Goal: Task Accomplishment & Management: Book appointment/travel/reservation

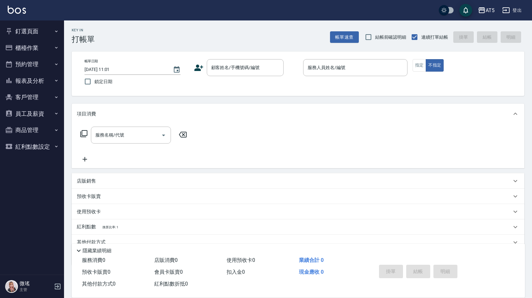
click at [27, 64] on button "預約管理" at bounding box center [32, 64] width 59 height 17
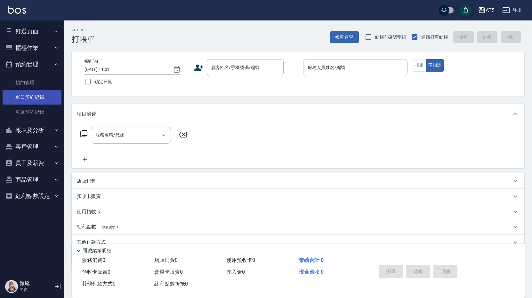
click at [28, 96] on link "單日預約紀錄" at bounding box center [32, 97] width 59 height 15
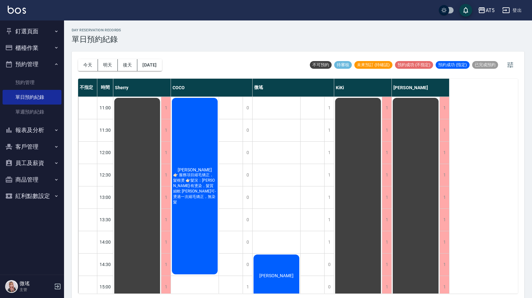
scroll to position [128, 0]
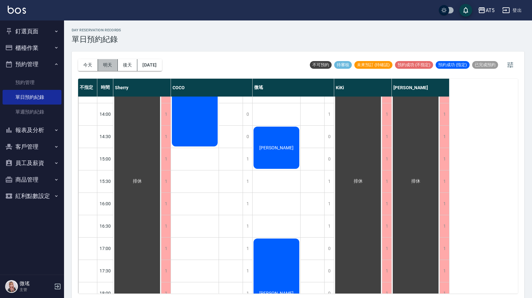
click at [107, 66] on button "明天" at bounding box center [108, 65] width 20 height 12
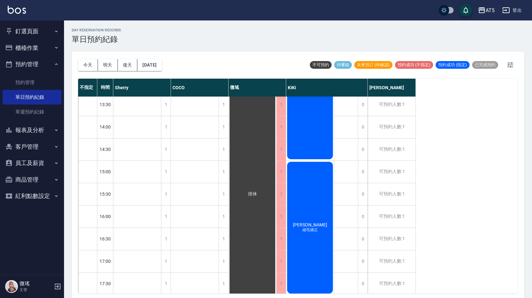
scroll to position [83, 0]
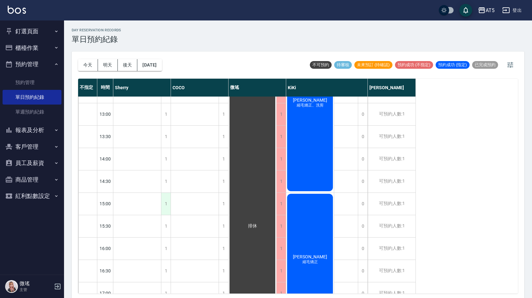
click at [168, 207] on div "1" at bounding box center [166, 204] width 10 height 22
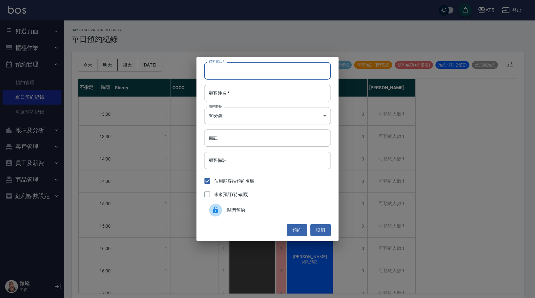
click at [244, 72] on input "顧客電話   *" at bounding box center [267, 70] width 127 height 17
type input "0939055600"
click at [252, 95] on input "顧客姓名   *" at bounding box center [267, 93] width 127 height 17
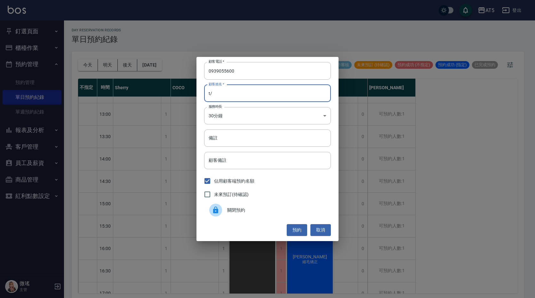
type input "t"
type input "稱"
type input "兂"
type input "稱"
type input "曾"
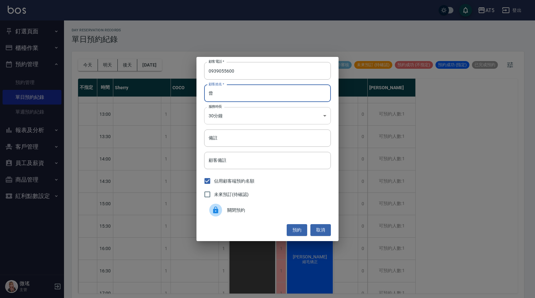
click at [251, 123] on body "AT5 登出 釘選頁面 打帳單 店家日報表 設計師日報表 設計師業績月報表 櫃檯作業 打帳單 帳單列表 現金收支登錄 高階收支登錄 材料自購登錄 每日結帳 排…" at bounding box center [267, 150] width 535 height 300
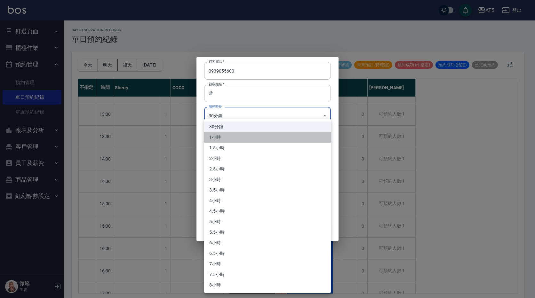
click at [236, 139] on li "1小時" at bounding box center [267, 137] width 127 height 11
type input "2"
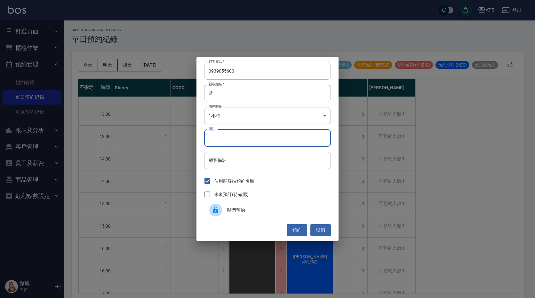
click at [230, 142] on input "備註" at bounding box center [267, 138] width 127 height 17
type input "GO麻吉卷護"
click at [297, 230] on button "預約" at bounding box center [297, 230] width 20 height 12
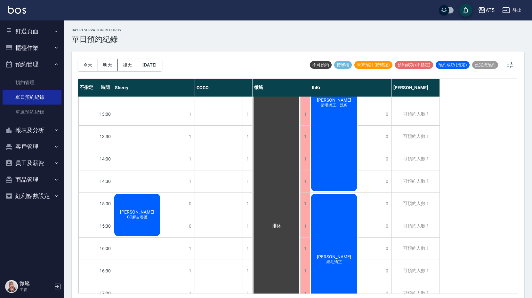
click at [30, 140] on button "客戶管理" at bounding box center [32, 147] width 59 height 17
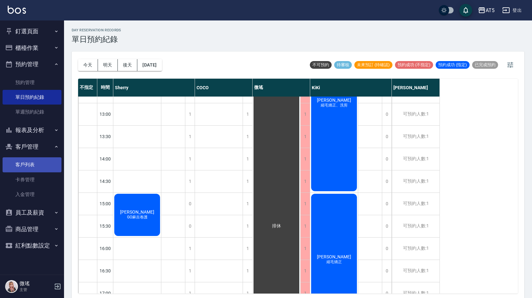
click at [38, 160] on link "客戶列表" at bounding box center [32, 164] width 59 height 15
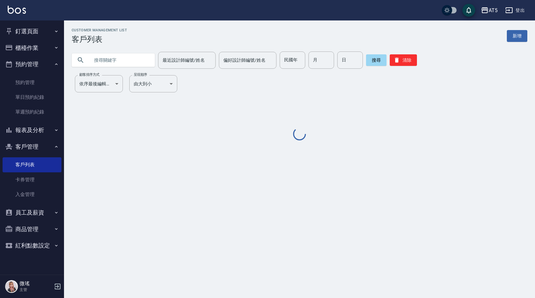
click at [131, 61] on input "text" at bounding box center [120, 60] width 60 height 17
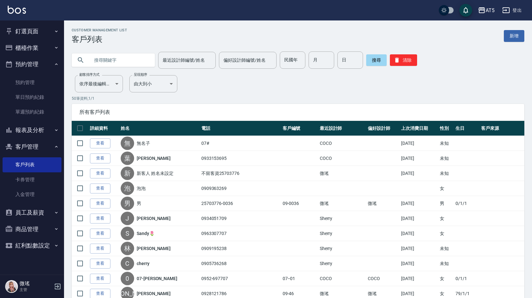
click at [179, 39] on div "Customer Management List 客戶列表 新增" at bounding box center [298, 36] width 453 height 16
click at [100, 58] on input "text" at bounding box center [120, 60] width 60 height 17
click at [100, 60] on input "939055" at bounding box center [120, 60] width 60 height 17
click at [104, 60] on input "939055" at bounding box center [120, 60] width 60 height 17
click at [101, 55] on input "939055" at bounding box center [120, 60] width 60 height 17
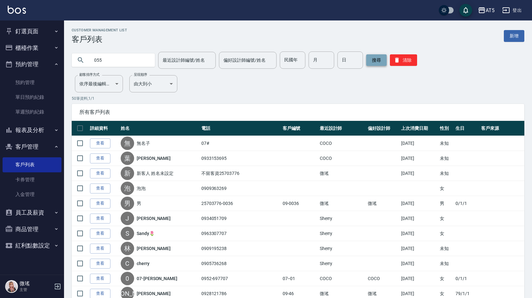
type input "055"
click at [377, 60] on button "搜尋" at bounding box center [376, 60] width 20 height 12
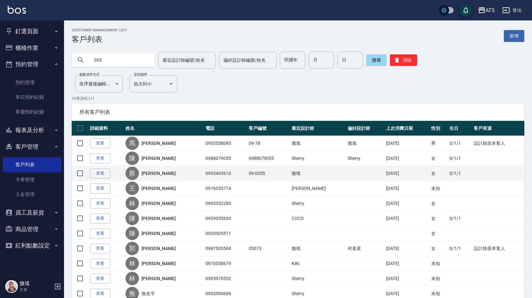
scroll to position [96, 0]
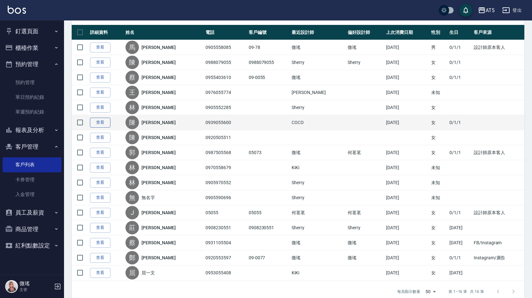
click at [93, 124] on link "查看" at bounding box center [100, 123] width 20 height 10
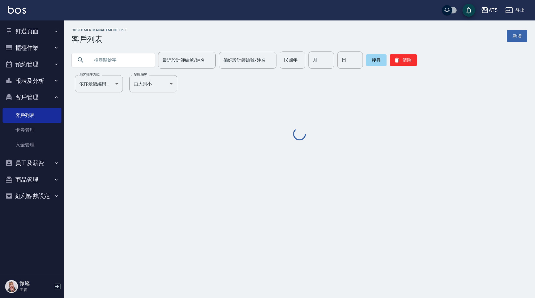
click at [120, 61] on input "text" at bounding box center [120, 60] width 60 height 17
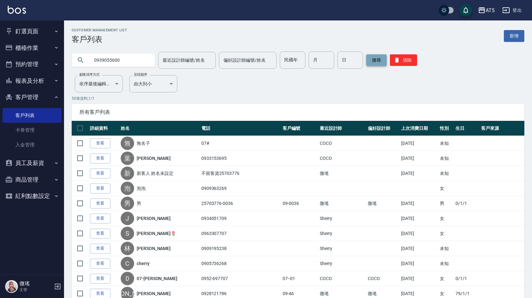
type input "0939055600"
click at [375, 60] on button "搜尋" at bounding box center [376, 60] width 20 height 12
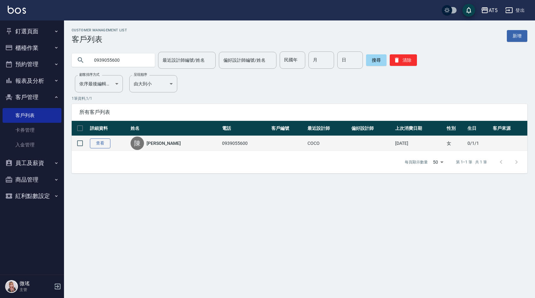
click at [97, 144] on link "查看" at bounding box center [100, 144] width 20 height 10
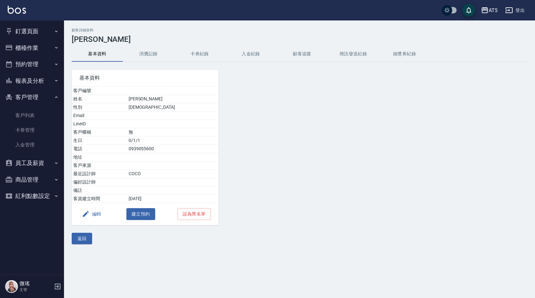
click at [156, 55] on button "消費記錄" at bounding box center [148, 53] width 51 height 15
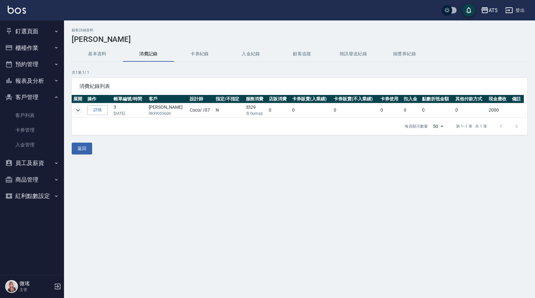
click at [77, 110] on icon "expand row" at bounding box center [78, 110] width 4 height 2
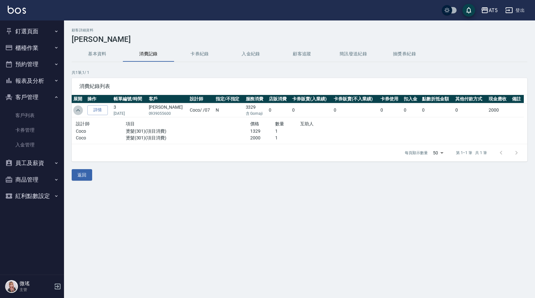
click at [77, 110] on icon "expand row" at bounding box center [78, 110] width 4 height 2
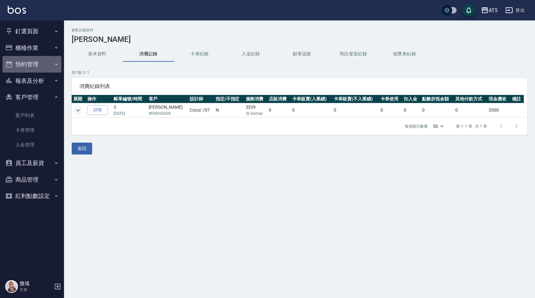
click at [32, 60] on button "預約管理" at bounding box center [32, 64] width 59 height 17
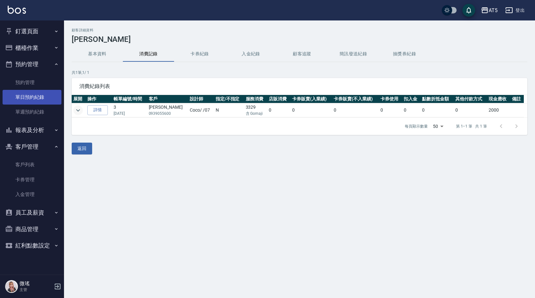
click at [46, 95] on link "單日預約紀錄" at bounding box center [32, 97] width 59 height 15
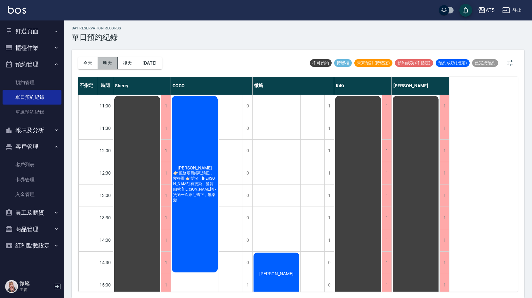
click at [111, 67] on button "明天" at bounding box center [108, 63] width 20 height 12
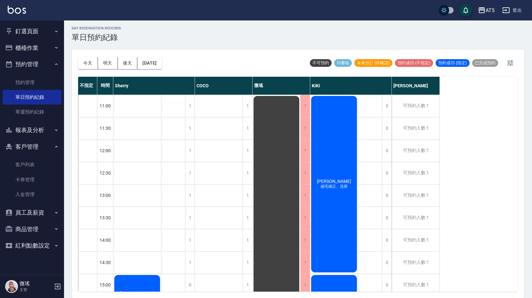
scroll to position [128, 0]
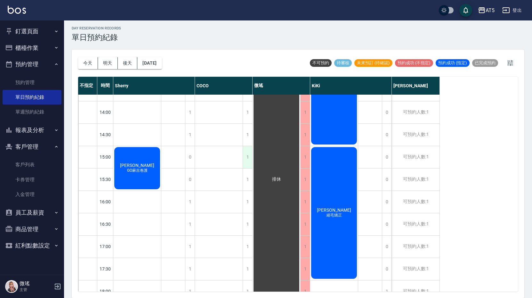
click at [251, 159] on div "1" at bounding box center [248, 157] width 10 height 22
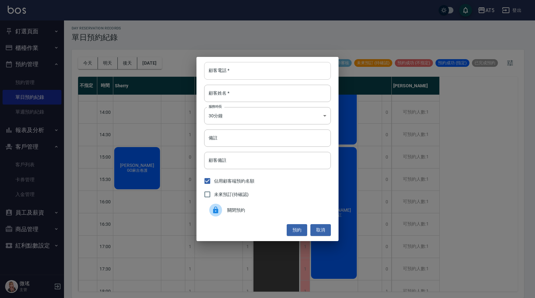
click at [239, 70] on input "顧客電話   *" at bounding box center [267, 70] width 127 height 17
type input "0939055600"
type input "曾"
type input "GO麻吉卷護"
click at [235, 97] on input "曾" at bounding box center [267, 93] width 127 height 17
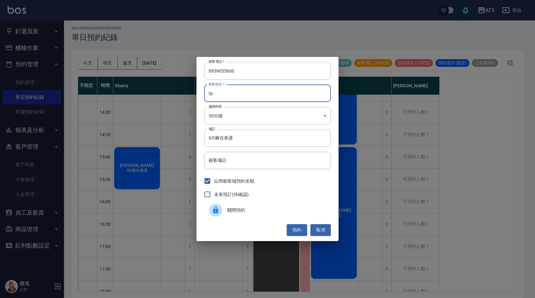
type input "t"
type input "陳"
click at [244, 137] on input "GO麻吉卷護" at bounding box center [267, 138] width 127 height 17
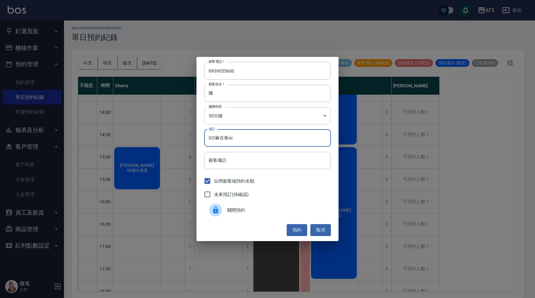
type input "GO麻吉卷sc"
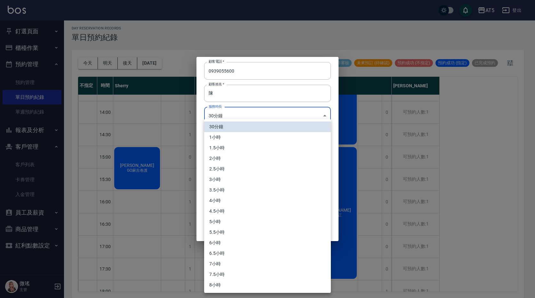
click at [262, 108] on body "AT5 登出 釘選頁面 打帳單 店家日報表 設計師日報表 設計師業績月報表 櫃檯作業 打帳單 帳單列表 現金收支登錄 高階收支登錄 材料自購登錄 每日結帳 排…" at bounding box center [267, 148] width 535 height 300
click at [229, 137] on li "1小時" at bounding box center [267, 137] width 127 height 11
type input "2"
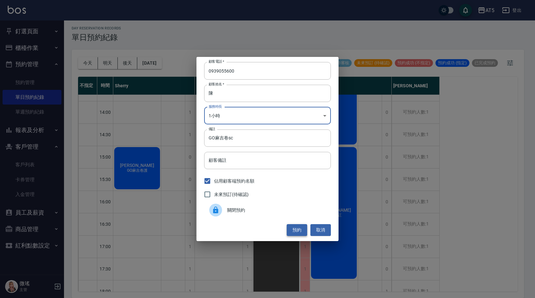
click at [298, 233] on button "預約" at bounding box center [297, 230] width 20 height 12
